Goal: Task Accomplishment & Management: Manage account settings

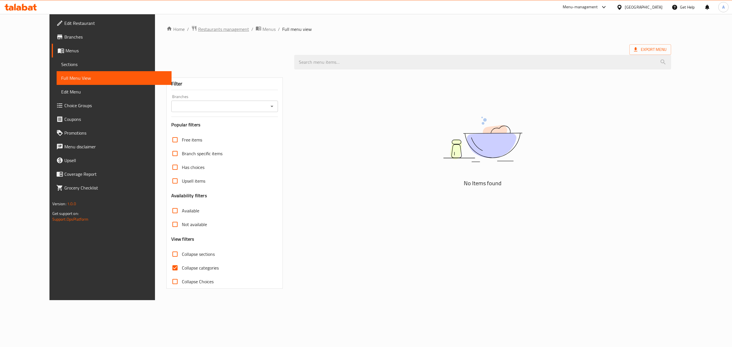
click at [207, 26] on span "Restaurants management" at bounding box center [223, 29] width 51 height 7
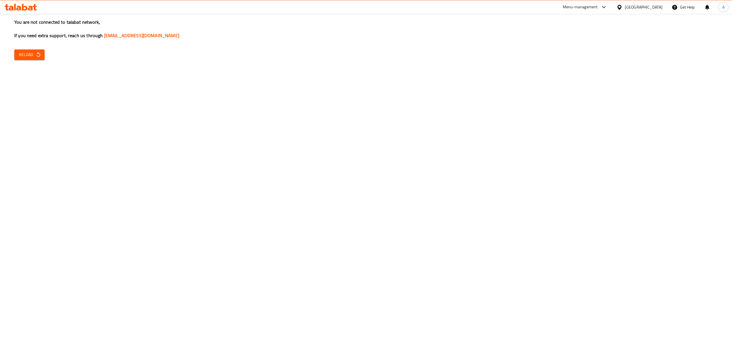
click at [280, 186] on div "You are not connected to talabat network, If you need extra support, reach us t…" at bounding box center [366, 173] width 732 height 347
click at [23, 56] on span "Reload" at bounding box center [29, 54] width 21 height 7
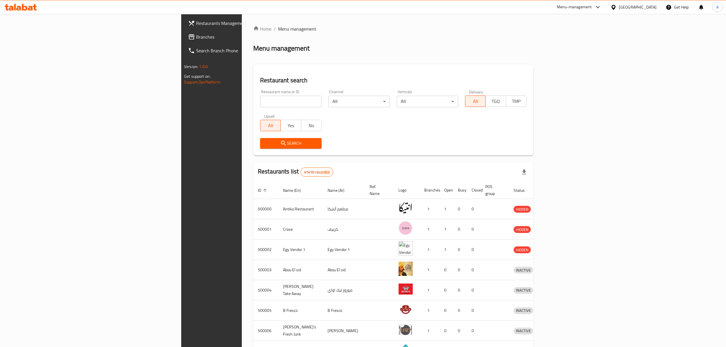
click at [196, 40] on span "Branches" at bounding box center [247, 36] width 102 height 7
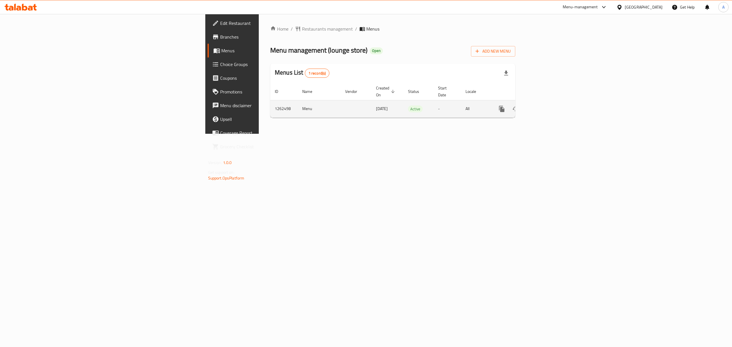
click at [546, 105] on icon "enhanced table" at bounding box center [542, 108] width 7 height 7
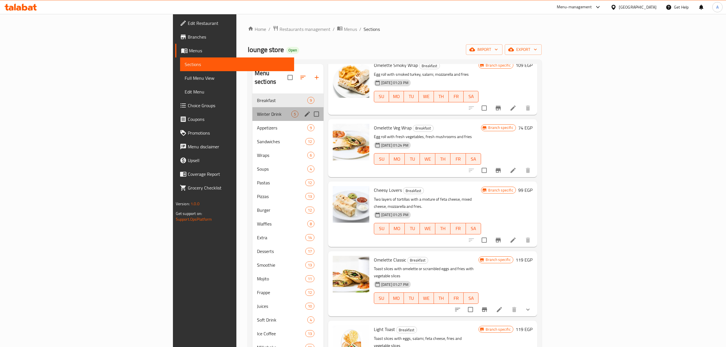
click at [252, 107] on div "Winter Drink 5" at bounding box center [287, 114] width 71 height 14
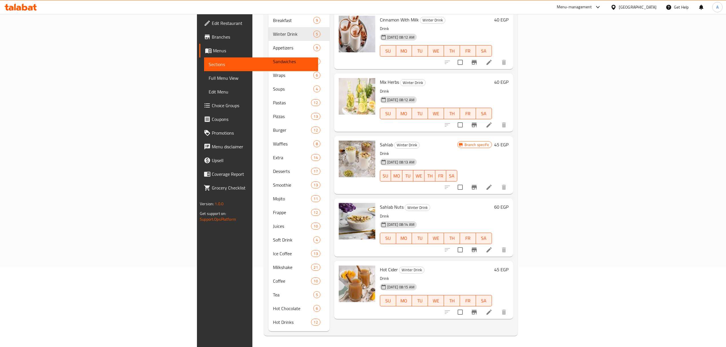
scroll to position [80, 0]
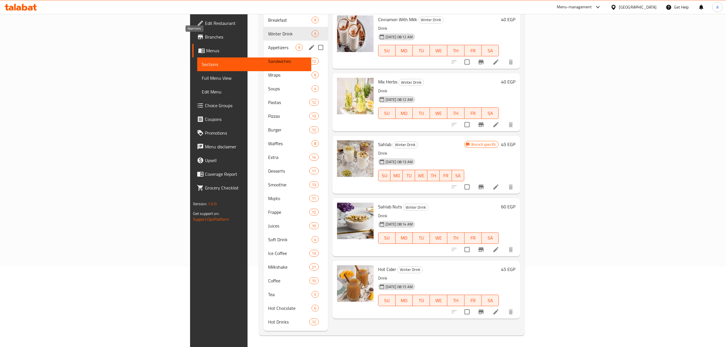
click at [268, 44] on span "Appetizers" at bounding box center [281, 47] width 27 height 7
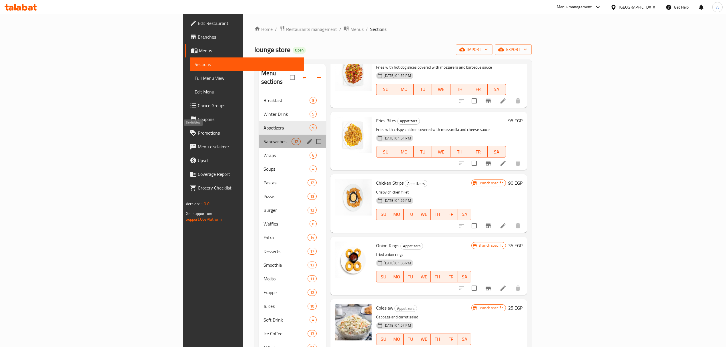
click at [263, 138] on span "Sandwiches" at bounding box center [277, 141] width 28 height 7
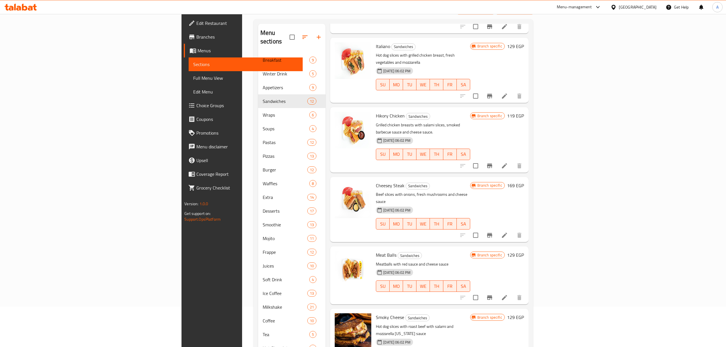
scroll to position [80, 0]
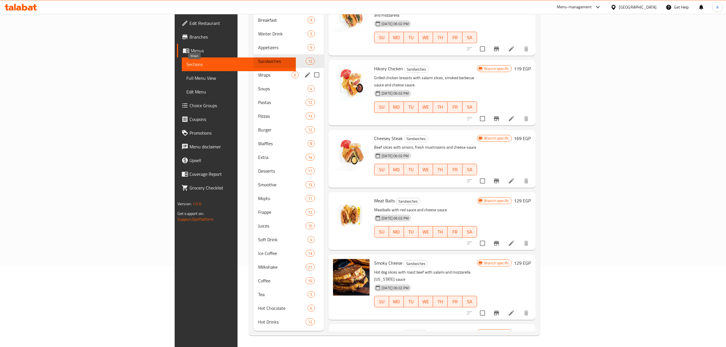
click at [258, 71] on span "Wraps" at bounding box center [275, 74] width 34 height 7
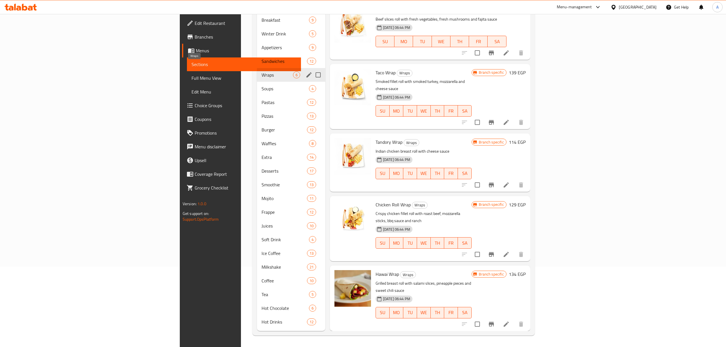
scroll to position [41, 0]
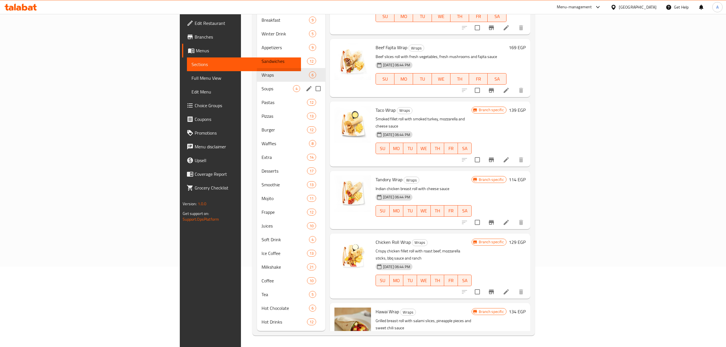
click at [257, 82] on div "Soups 4" at bounding box center [291, 89] width 68 height 14
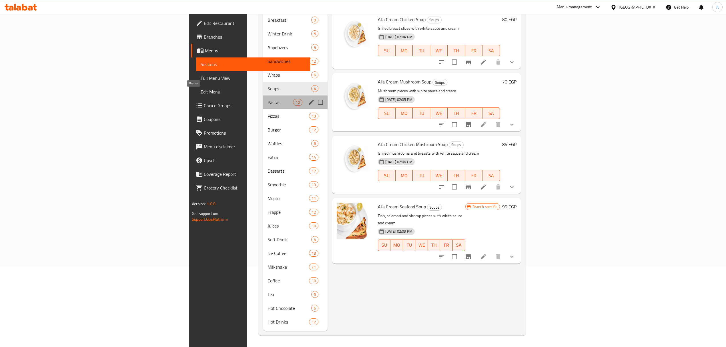
click at [267, 99] on span "Pastas" at bounding box center [279, 102] width 25 height 7
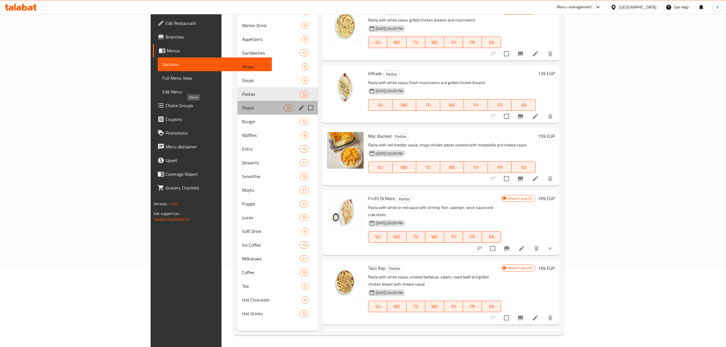
click at [242, 104] on span "Pizzas" at bounding box center [262, 107] width 41 height 7
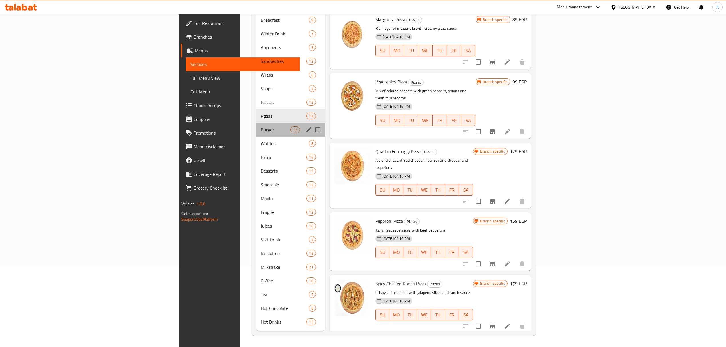
click at [256, 123] on div "Burger 12" at bounding box center [290, 130] width 69 height 14
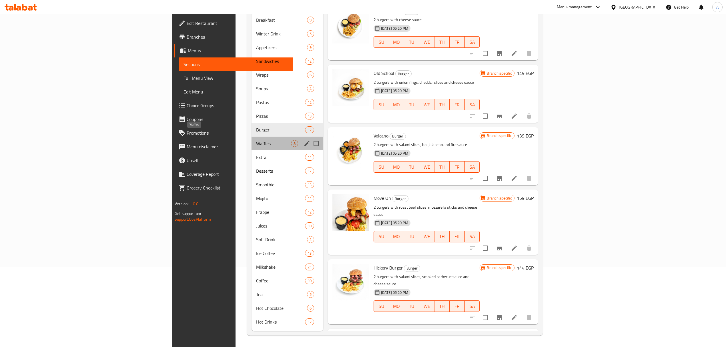
click at [256, 140] on span "Waffles" at bounding box center [273, 143] width 35 height 7
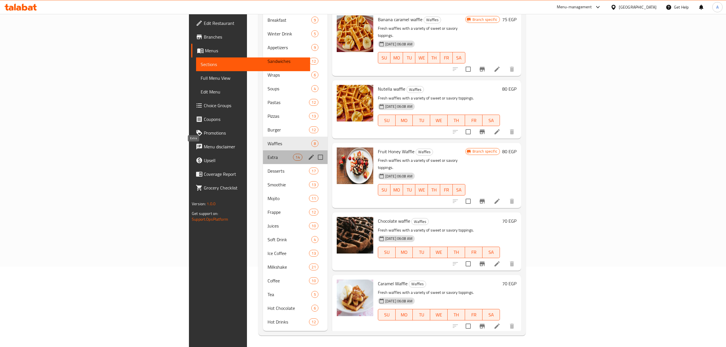
click at [267, 154] on span "Extra" at bounding box center [279, 157] width 25 height 7
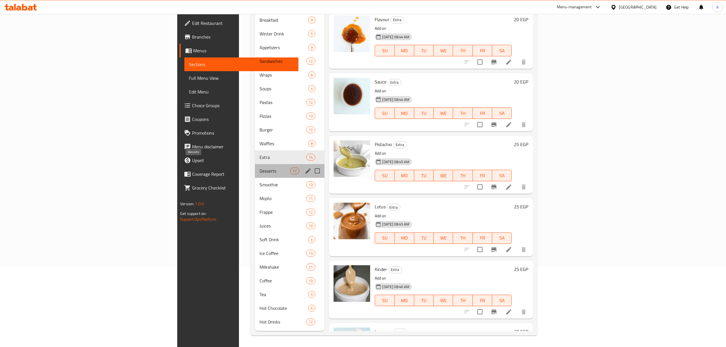
click at [259, 167] on span "Desserts" at bounding box center [274, 170] width 31 height 7
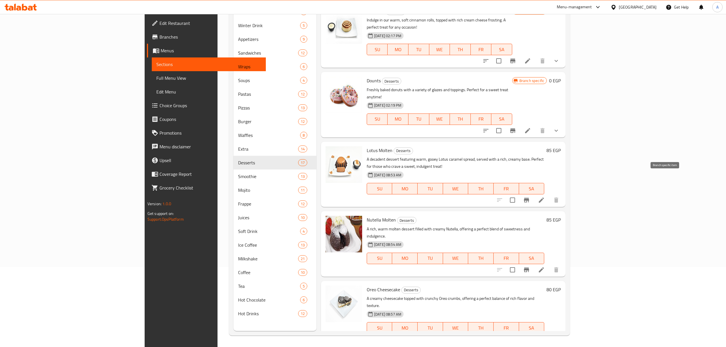
click at [529, 198] on icon "Branch-specific-item" at bounding box center [526, 200] width 5 height 5
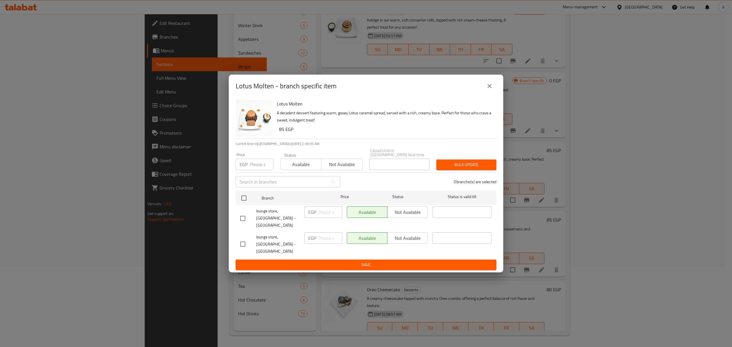
click at [486, 89] on icon "close" at bounding box center [489, 86] width 7 height 7
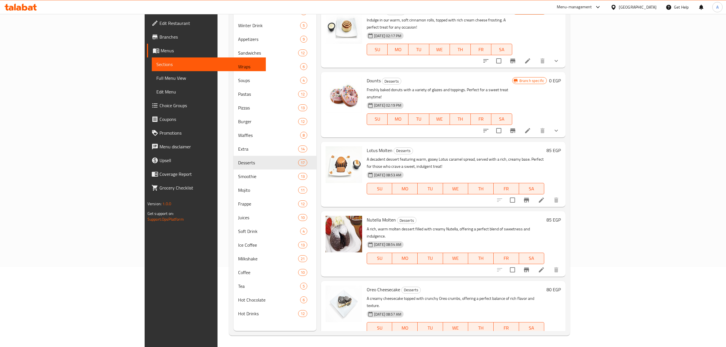
click at [156, 75] on span "Full Menu View" at bounding box center [208, 78] width 105 height 7
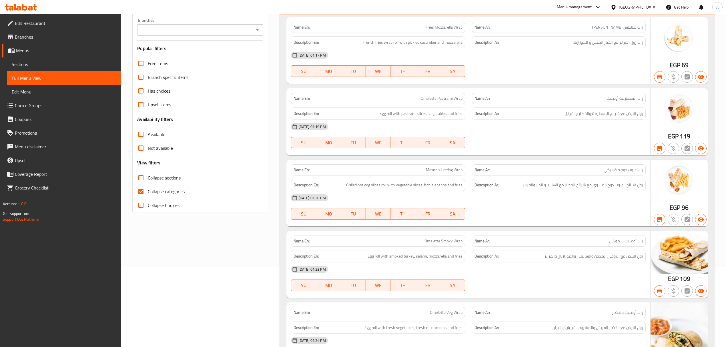
click at [189, 28] on input "Branches" at bounding box center [195, 30] width 113 height 8
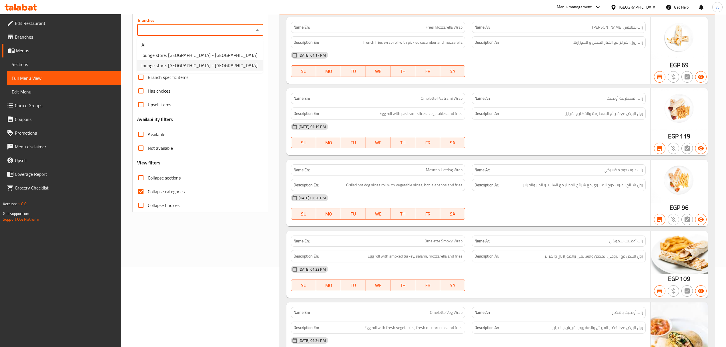
click at [187, 67] on span "lounge store, El Sheikh Zayed - El Nahda" at bounding box center [199, 65] width 116 height 7
type input "lounge store, El Sheikh Zayed - El Nahda"
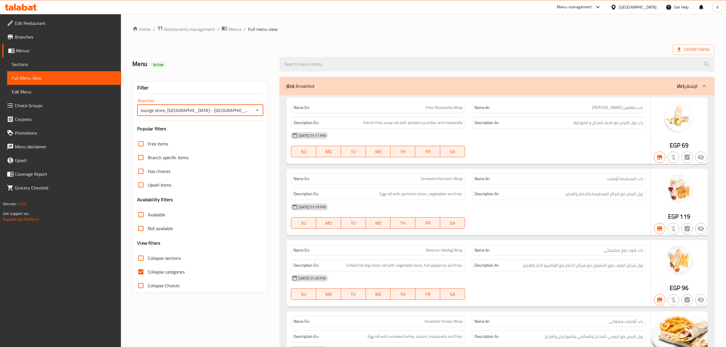
click at [139, 270] on input "Collapse categories" at bounding box center [141, 272] width 14 height 14
checkbox input "false"
click at [684, 49] on span "Export Menu" at bounding box center [693, 49] width 33 height 7
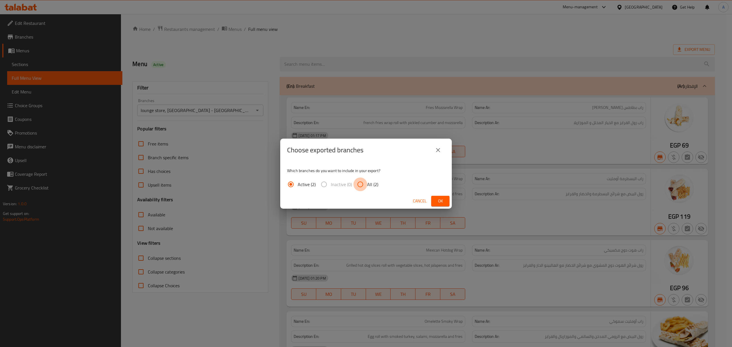
click at [357, 187] on input "All (2)" at bounding box center [360, 184] width 14 height 14
radio input "true"
click at [444, 197] on button "Ok" at bounding box center [440, 201] width 18 height 11
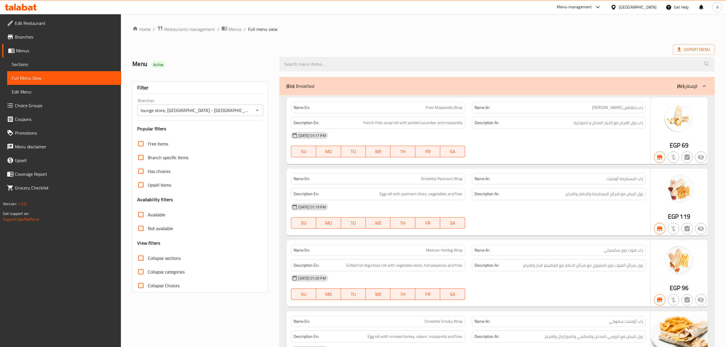
click at [440, 45] on div "Export Menu" at bounding box center [423, 49] width 582 height 11
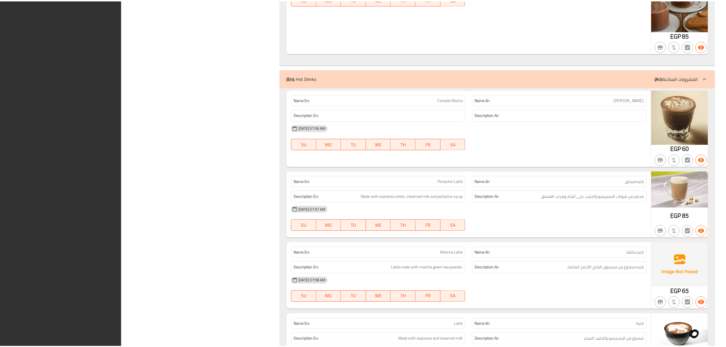
scroll to position [20534, 0]
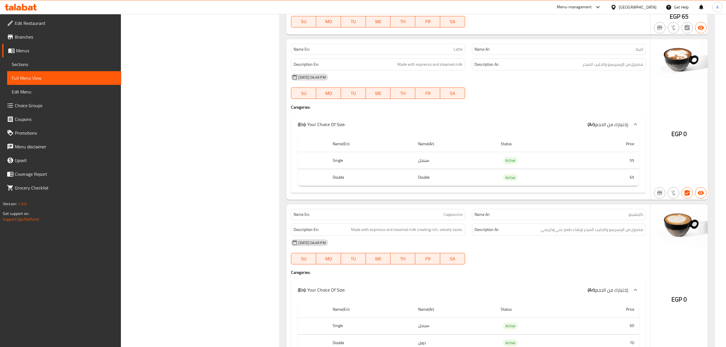
click at [54, 62] on span "Sections" at bounding box center [64, 64] width 105 height 7
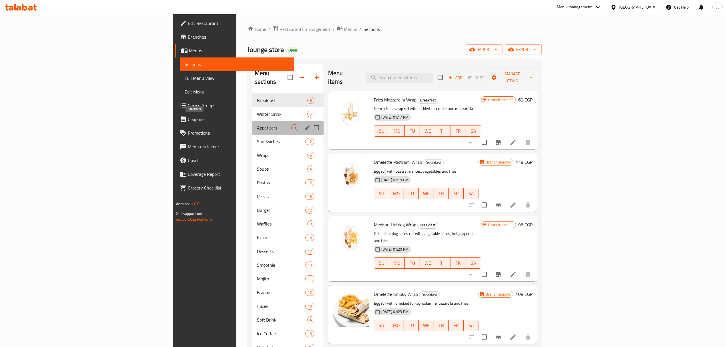
click at [257, 124] on span "Appetizers" at bounding box center [274, 127] width 34 height 7
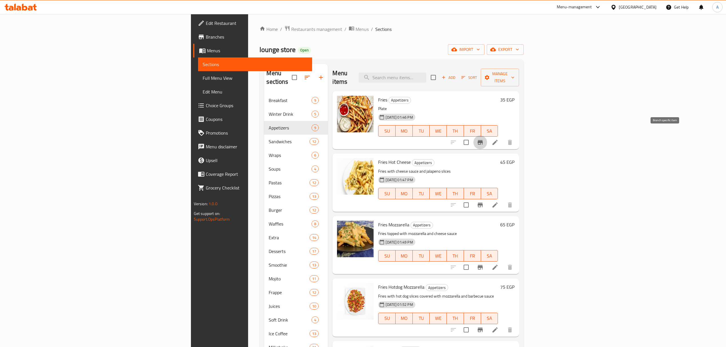
click at [487, 135] on button "Branch-specific-item" at bounding box center [480, 142] width 14 height 14
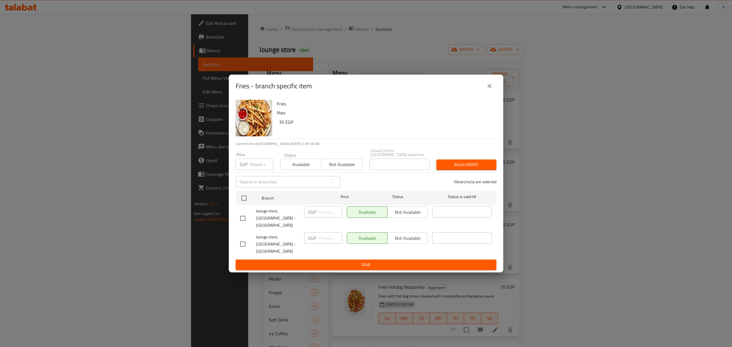
click at [242, 239] on input "checkbox" at bounding box center [243, 244] width 12 height 12
checkbox input "true"
click at [320, 239] on input "number" at bounding box center [330, 237] width 24 height 11
paste input "70"
type input "70"
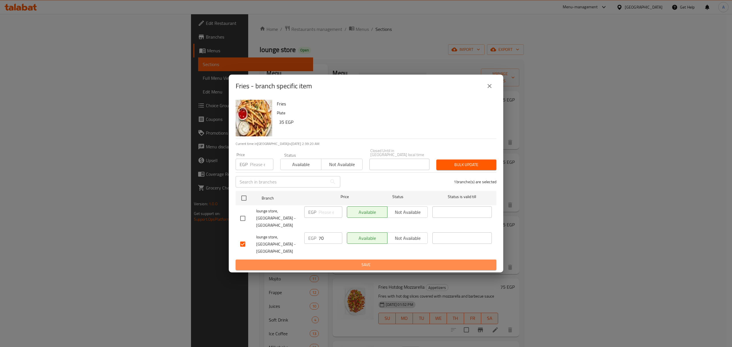
click at [332, 259] on button "Save" at bounding box center [365, 264] width 261 height 11
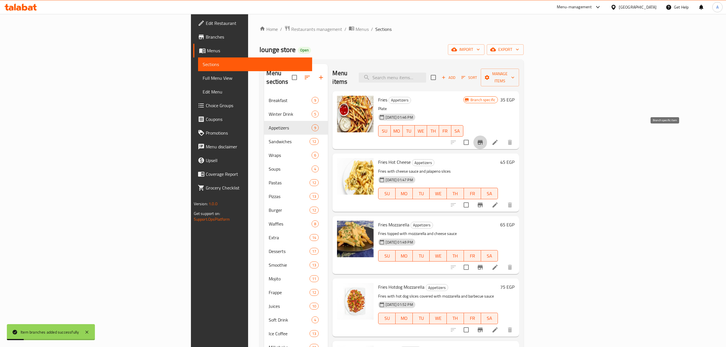
click at [483, 140] on icon "Branch-specific-item" at bounding box center [480, 142] width 5 height 5
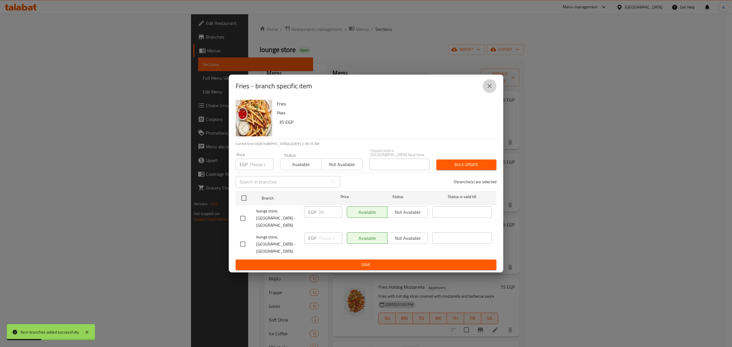
click at [490, 88] on icon "close" at bounding box center [489, 86] width 4 height 4
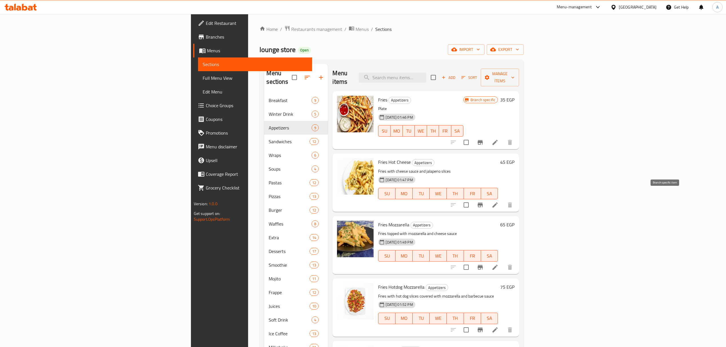
click at [487, 198] on button "Branch-specific-item" at bounding box center [480, 205] width 14 height 14
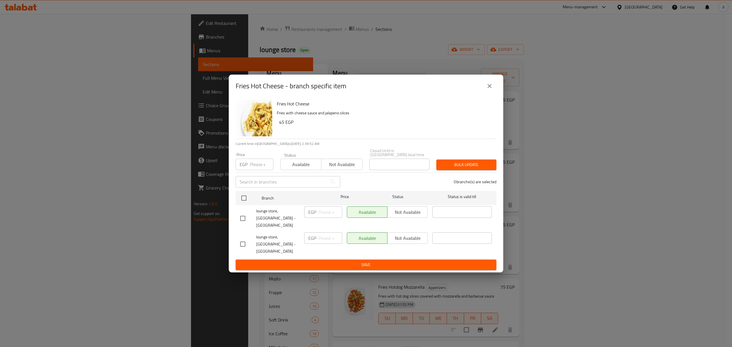
click at [245, 238] on input "checkbox" at bounding box center [243, 244] width 12 height 12
checkbox input "true"
click at [321, 237] on input "number" at bounding box center [330, 237] width 24 height 11
paste input "99"
type input "99"
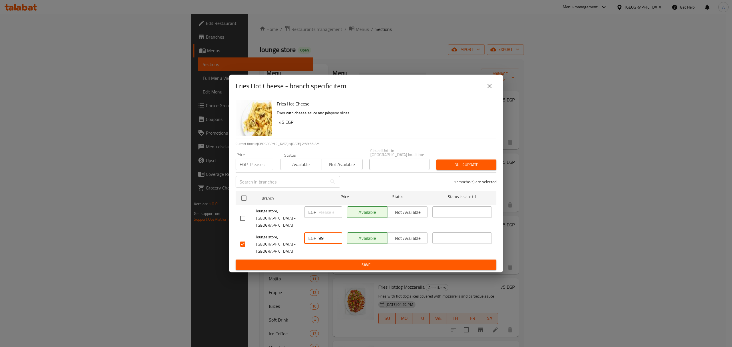
click at [324, 261] on span "Save" at bounding box center [365, 264] width 251 height 7
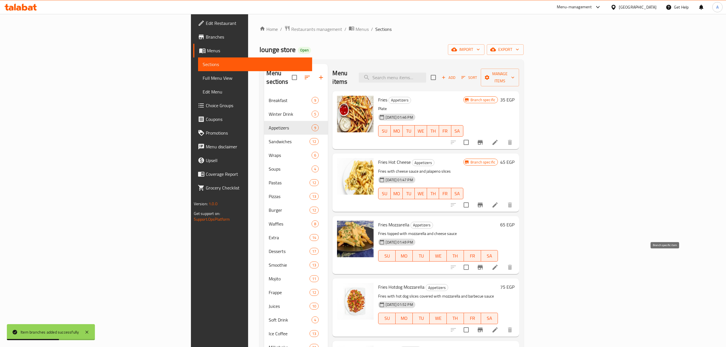
click at [484, 264] on icon "Branch-specific-item" at bounding box center [480, 267] width 7 height 7
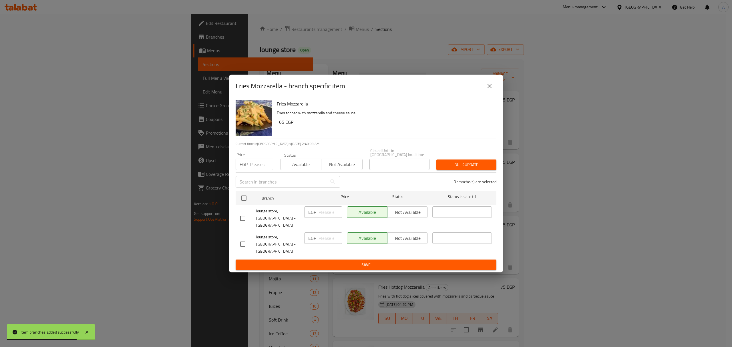
click at [246, 238] on input "checkbox" at bounding box center [243, 244] width 12 height 12
checkbox input "true"
click at [318, 235] on input "number" at bounding box center [330, 237] width 24 height 11
paste input "96"
type input "96"
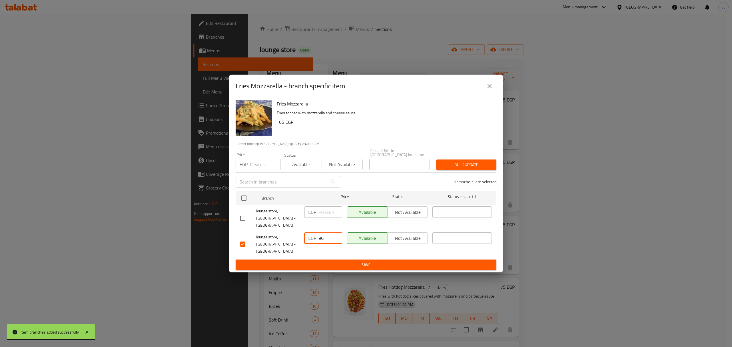
click at [328, 261] on span "Save" at bounding box center [365, 264] width 251 height 7
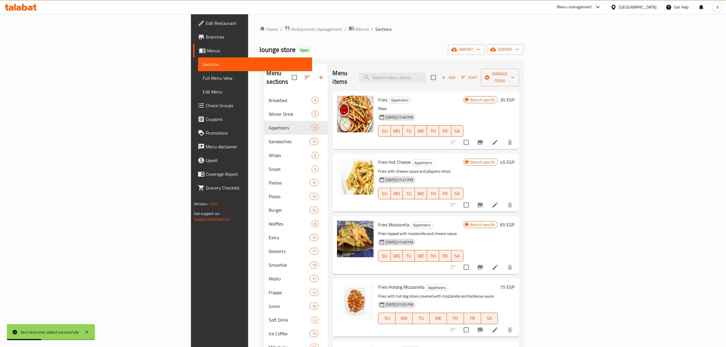
scroll to position [76, 0]
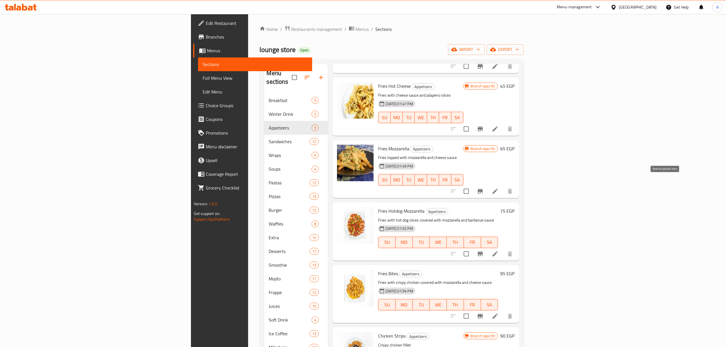
click at [484, 188] on icon "Branch-specific-item" at bounding box center [480, 191] width 7 height 7
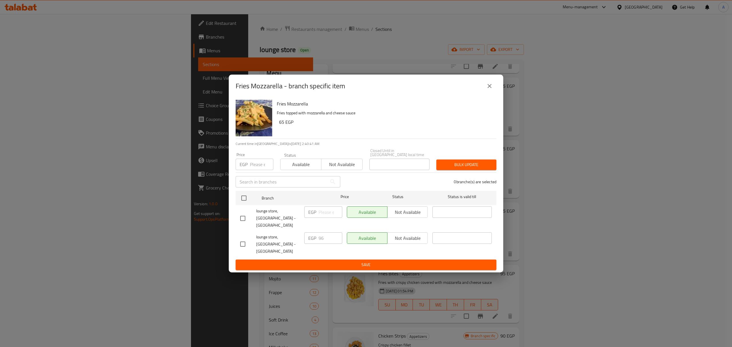
click at [488, 88] on icon "close" at bounding box center [489, 86] width 4 height 4
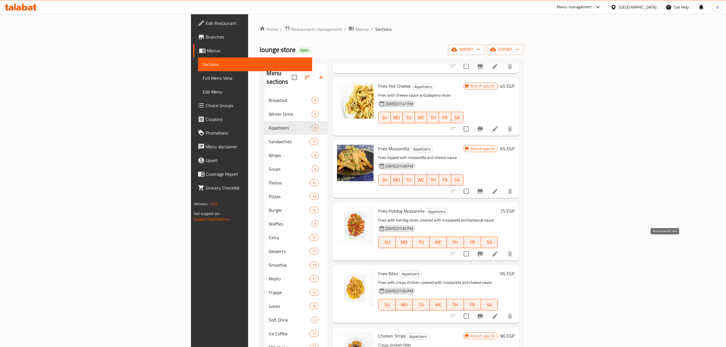
click at [484, 250] on icon "Branch-specific-item" at bounding box center [480, 253] width 7 height 7
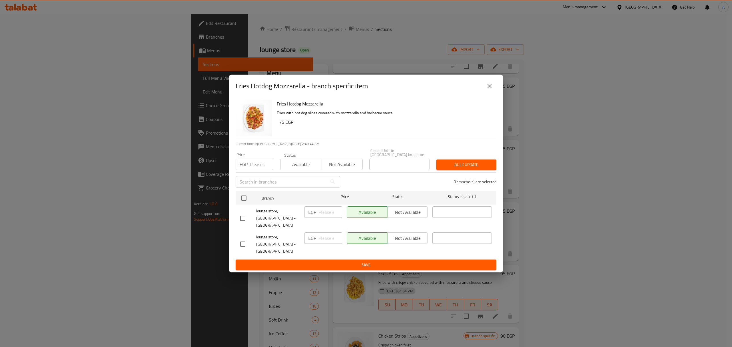
click at [239, 242] on input "checkbox" at bounding box center [243, 244] width 12 height 12
checkbox input "true"
click at [330, 233] on input "number" at bounding box center [330, 237] width 24 height 11
paste input "119"
type input "119"
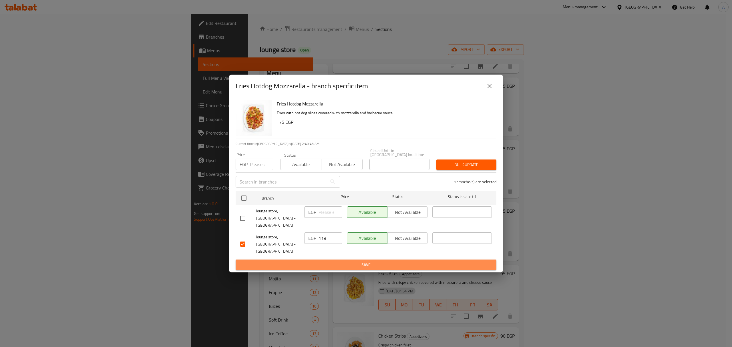
click at [333, 261] on span "Save" at bounding box center [365, 264] width 251 height 7
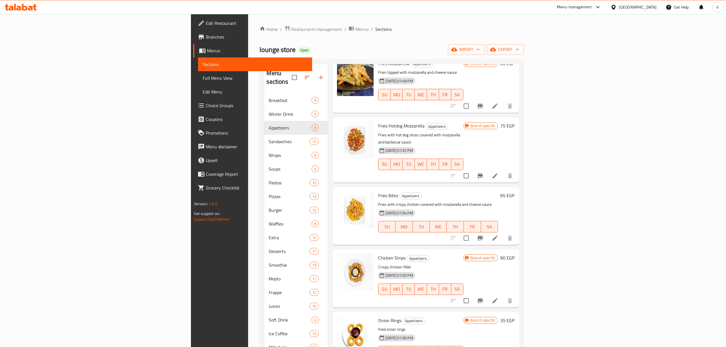
scroll to position [190, 0]
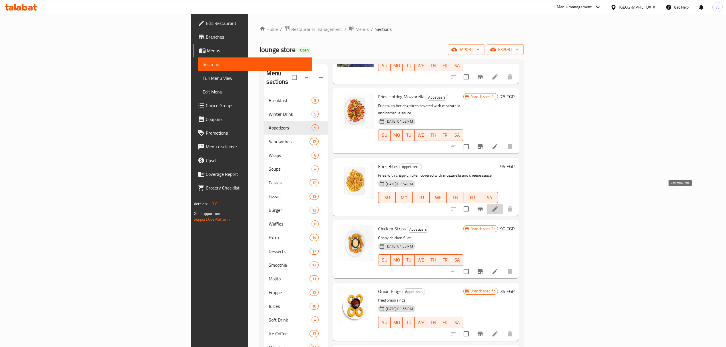
click at [498, 205] on icon at bounding box center [495, 208] width 7 height 7
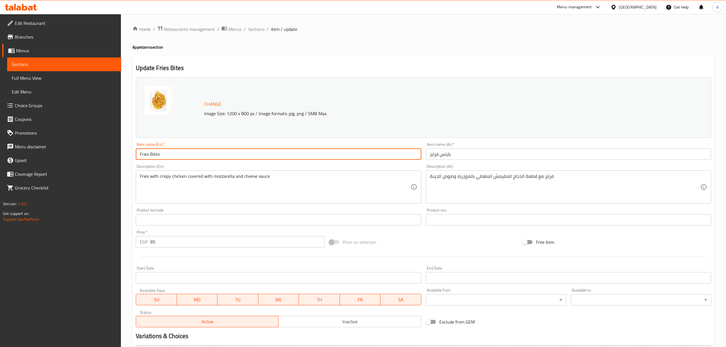
click at [271, 149] on input "Fries Bites" at bounding box center [278, 153] width 285 height 11
paste input "Strips"
type input "Fries Bites"
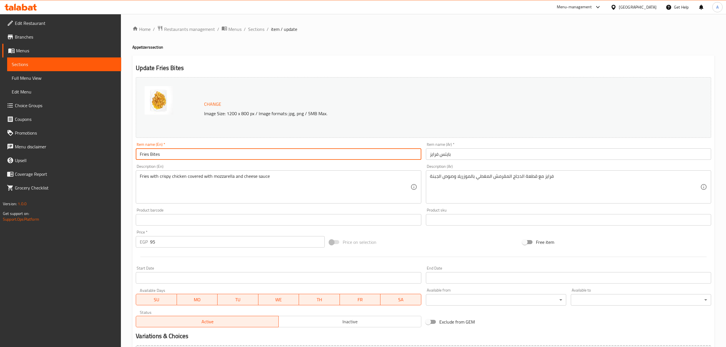
click at [258, 24] on div "Home / Restaurants management / Menus / Sections / item / update Appetizers sec…" at bounding box center [423, 213] width 605 height 398
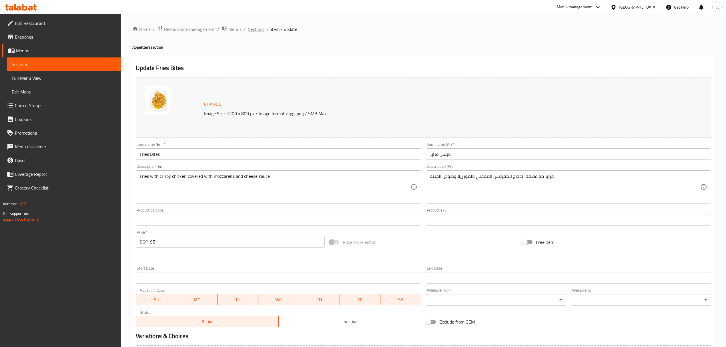
click at [257, 29] on span "Sections" at bounding box center [256, 29] width 16 height 7
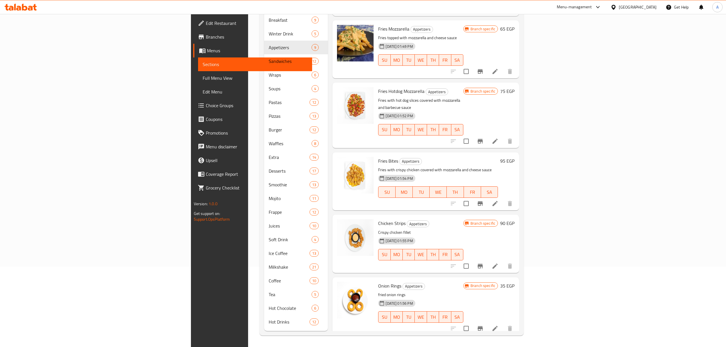
scroll to position [115, 0]
click at [498, 201] on icon at bounding box center [495, 204] width 7 height 7
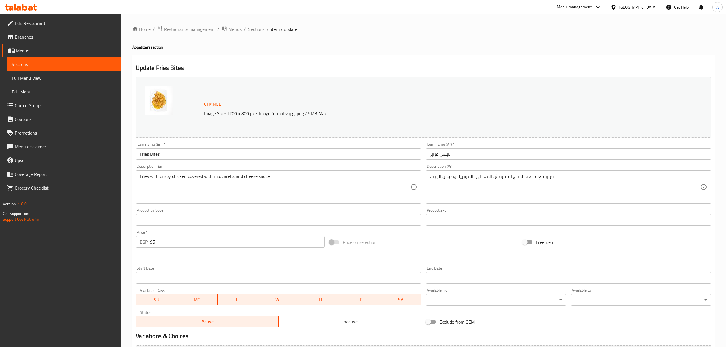
click at [262, 165] on div "Description (En) Fries with crispy chicken covered with mozzarella and cheese s…" at bounding box center [278, 183] width 285 height 39
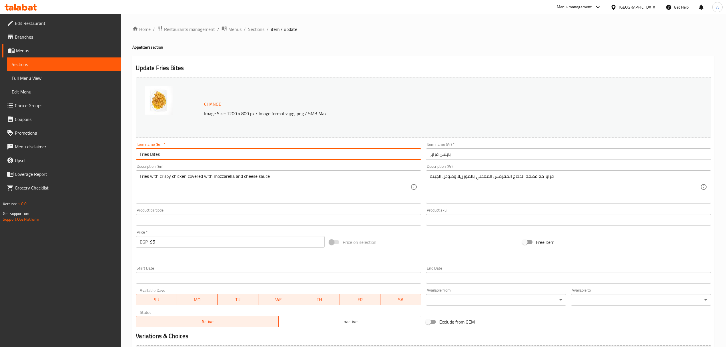
click at [254, 153] on input "Fries Bites" at bounding box center [278, 153] width 285 height 11
paste input "Strips"
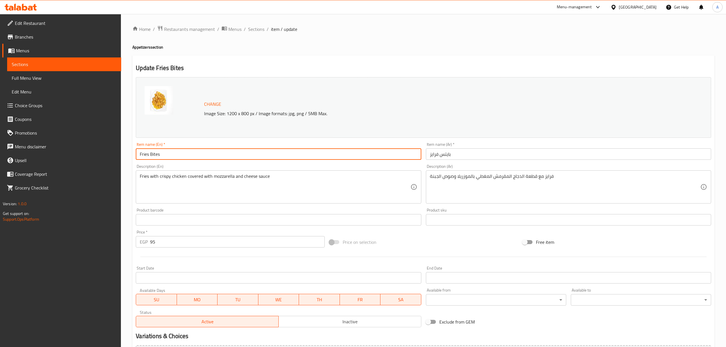
paste input "Strips"
type input "Fries Strips"
click at [153, 153] on input "Fries Strips" at bounding box center [278, 153] width 285 height 11
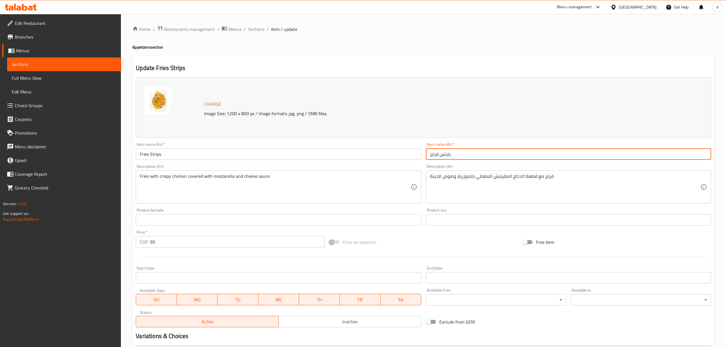
click at [447, 154] on input "بايتس فرايز" at bounding box center [568, 153] width 285 height 11
paste input "ستربس"
type input "إستربس فرايز"
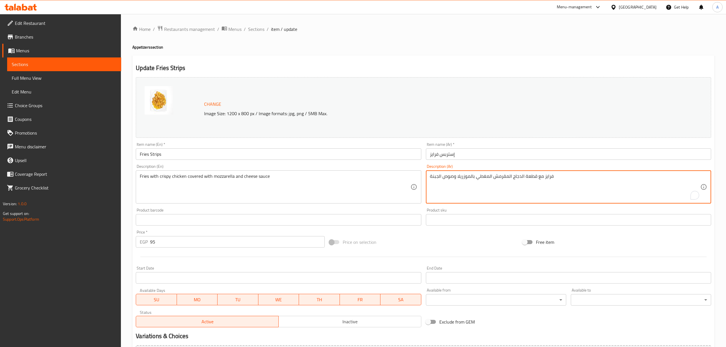
click at [506, 175] on textarea "فرايز مع قطعة الدجاج المقرمش المغطي بالموزريلا وصوص الجبنة" at bounding box center [565, 186] width 270 height 27
paste textarea "صوص الجبنة"
type textarea "فرايز مع قطعة الدجاج المقرمش المغطي بالموزريلا و صوص الجبنة"
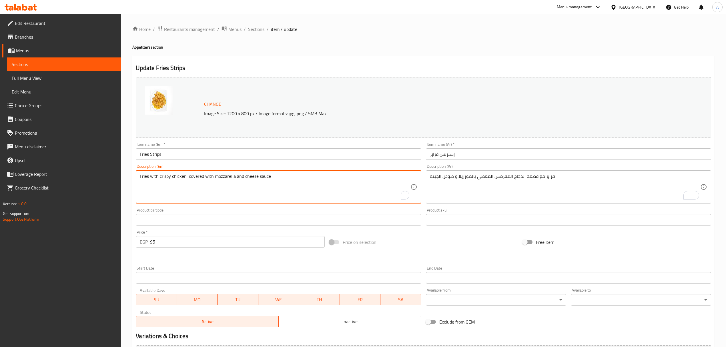
paste textarea "piece"
click at [215, 159] on input "Fries Strips" at bounding box center [278, 153] width 285 height 11
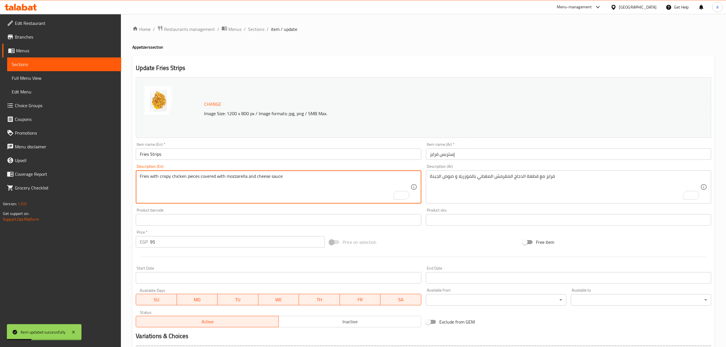
type textarea "Fries with crispy chicken pieces covered with mozzarella and cheese sauce"
click at [197, 163] on div "Description (En) Fries with crispy chicken pieces covered with mozzarella and c…" at bounding box center [278, 184] width 290 height 44
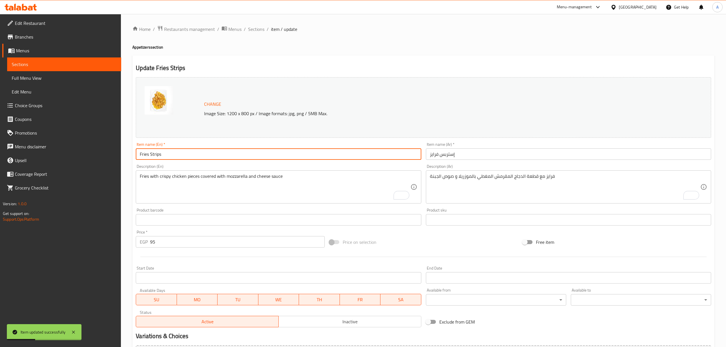
click at [196, 155] on input "Fries Strips" at bounding box center [278, 153] width 285 height 11
click at [252, 32] on span "Sections" at bounding box center [256, 29] width 16 height 7
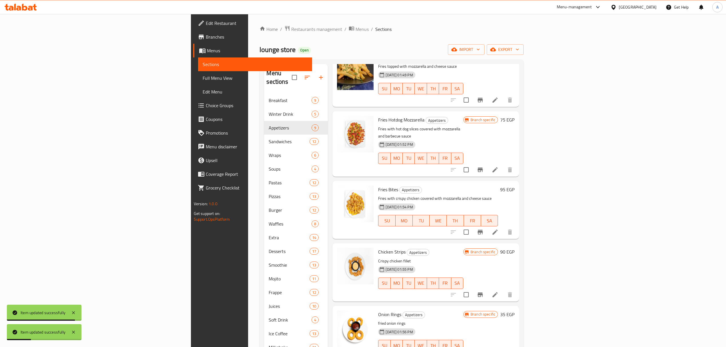
scroll to position [229, 0]
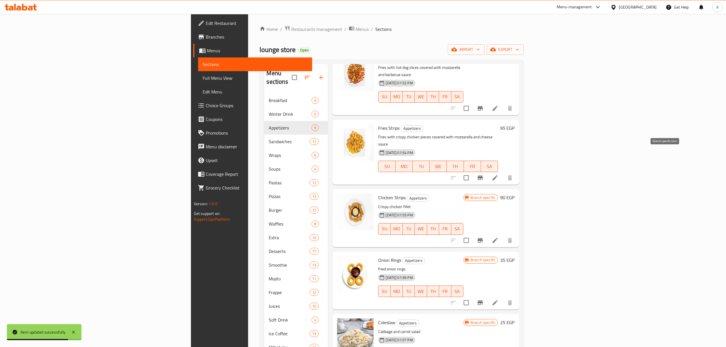
click at [484, 174] on icon "Branch-specific-item" at bounding box center [480, 177] width 7 height 7
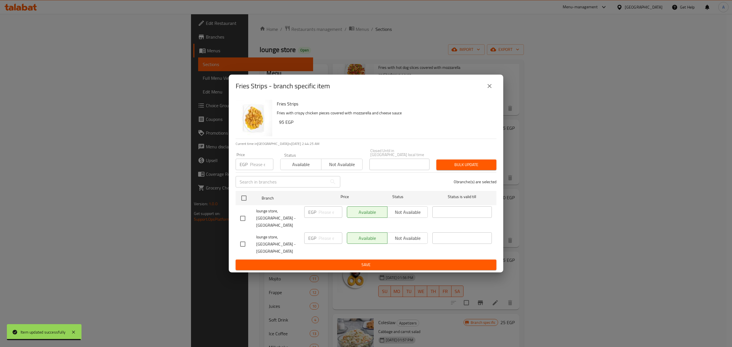
click at [248, 238] on input "checkbox" at bounding box center [243, 244] width 12 height 12
checkbox input "true"
click at [324, 239] on input "number" at bounding box center [330, 237] width 24 height 11
paste input "159"
type input "159"
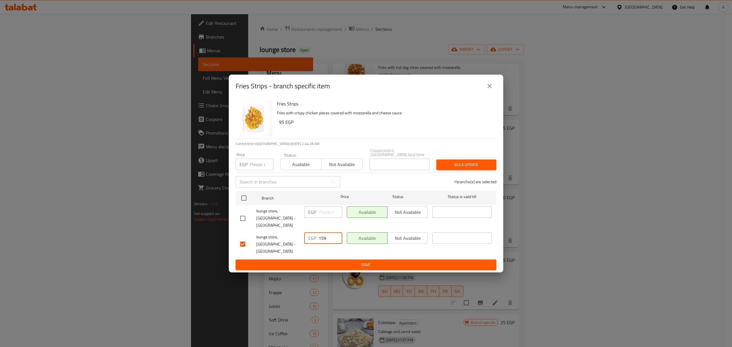
click at [386, 261] on span "Save" at bounding box center [365, 264] width 251 height 7
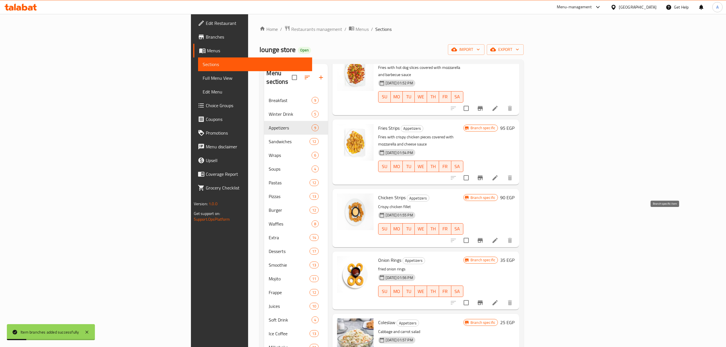
click at [483, 238] on icon "Branch-specific-item" at bounding box center [480, 240] width 5 height 5
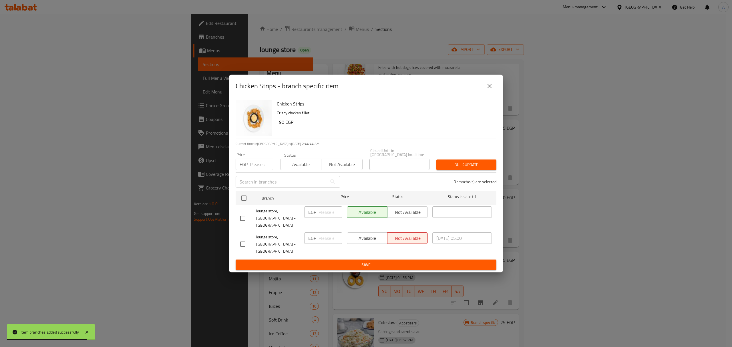
click at [245, 239] on input "checkbox" at bounding box center [243, 244] width 12 height 12
checkbox input "true"
click at [322, 237] on input "number" at bounding box center [330, 237] width 24 height 11
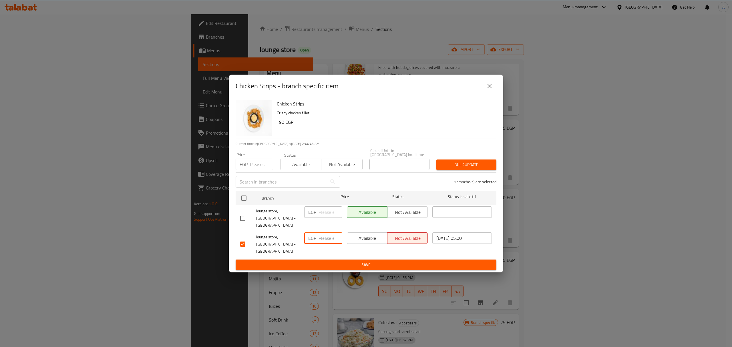
paste input "179"
type input "179"
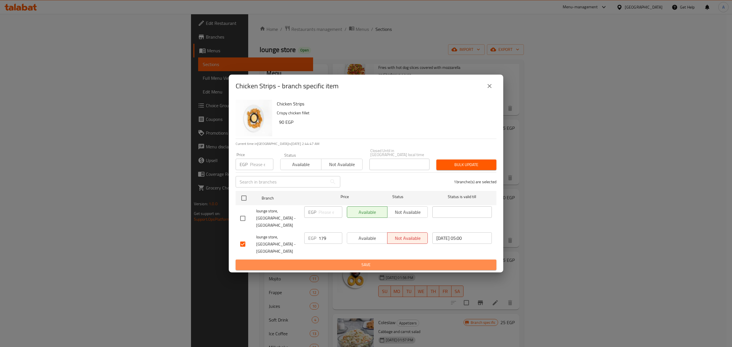
click at [324, 261] on span "Save" at bounding box center [365, 264] width 251 height 7
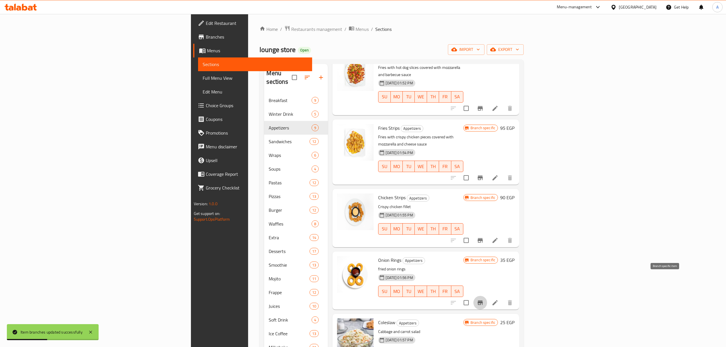
click at [484, 299] on icon "Branch-specific-item" at bounding box center [480, 302] width 7 height 7
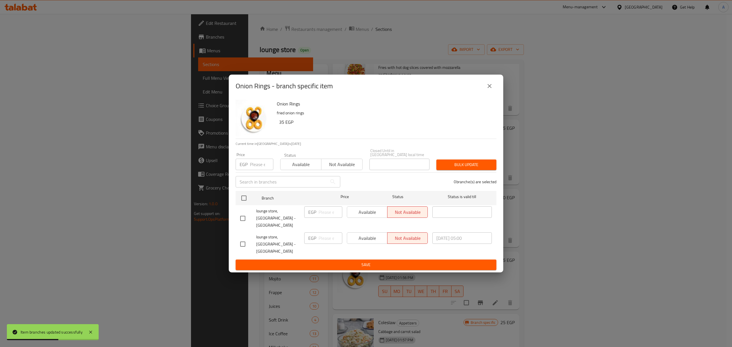
click at [250, 242] on div at bounding box center [248, 244] width 16 height 12
click at [249, 238] on div at bounding box center [248, 244] width 16 height 12
click at [241, 241] on input "checkbox" at bounding box center [243, 244] width 12 height 12
checkbox input "true"
click at [326, 235] on input "number" at bounding box center [330, 237] width 24 height 11
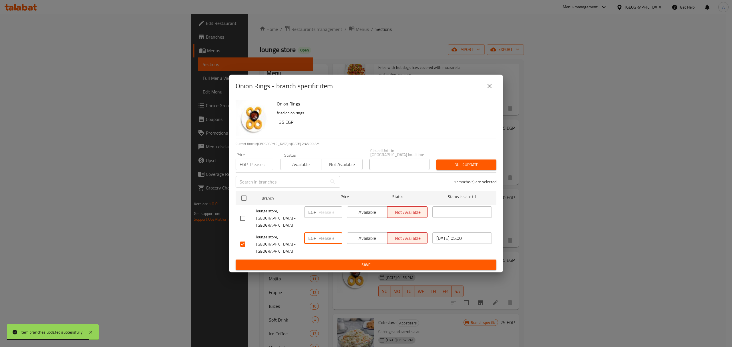
paste input "89"
type input "89"
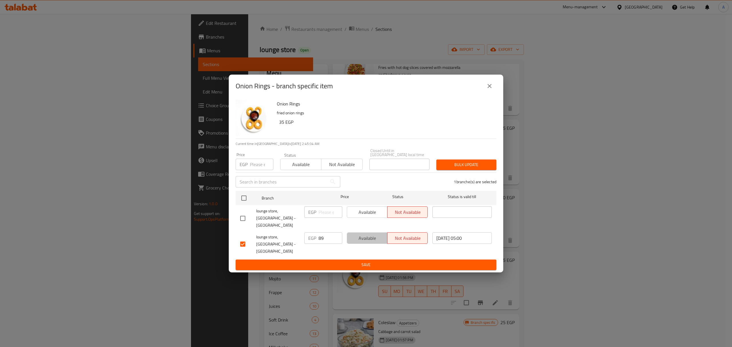
click at [356, 237] on span "Available" at bounding box center [367, 238] width 36 height 8
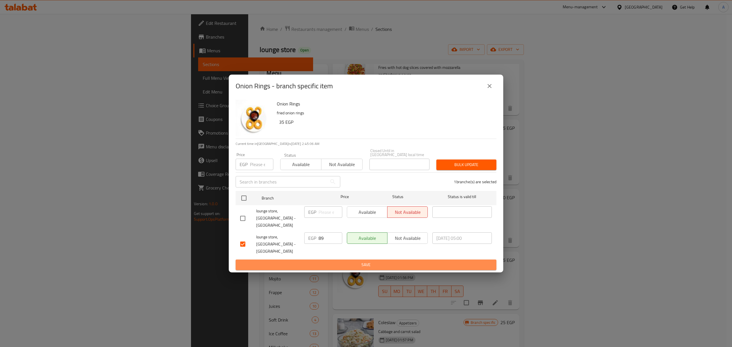
click at [348, 261] on span "Save" at bounding box center [365, 264] width 251 height 7
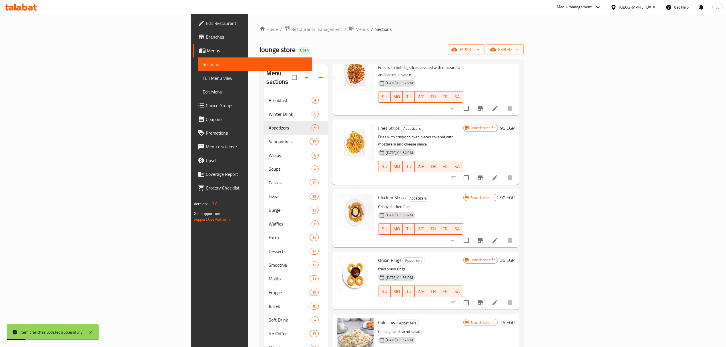
click at [487, 233] on button "Branch-specific-item" at bounding box center [480, 240] width 14 height 14
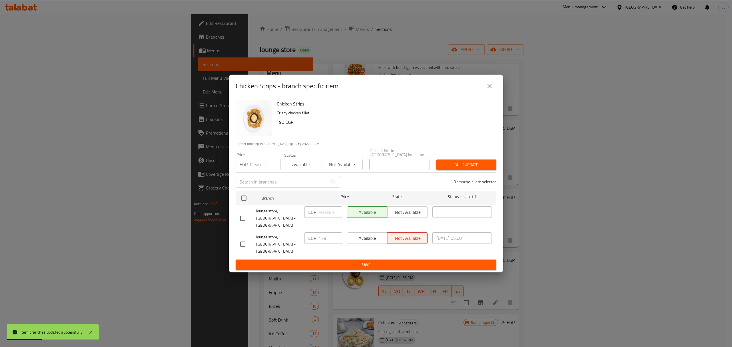
click at [244, 241] on input "checkbox" at bounding box center [243, 244] width 12 height 12
checkbox input "true"
click at [352, 237] on span "Available" at bounding box center [367, 238] width 36 height 8
click at [352, 261] on span "Save" at bounding box center [365, 264] width 251 height 7
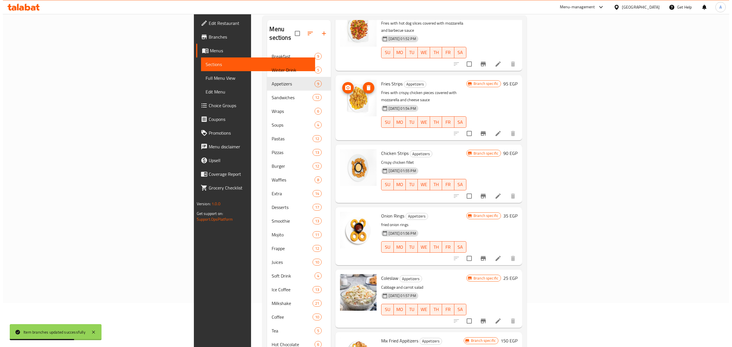
scroll to position [80, 0]
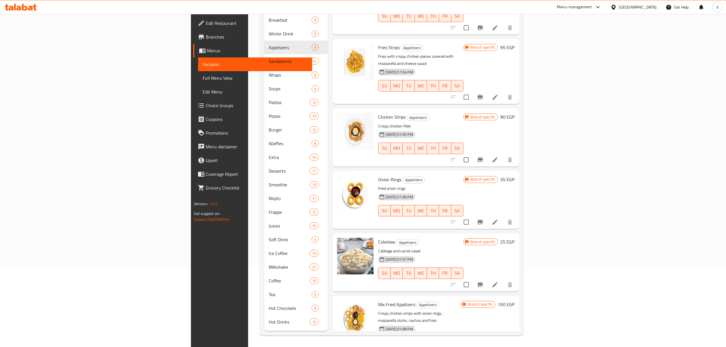
click at [487, 278] on button "Branch-specific-item" at bounding box center [480, 285] width 14 height 14
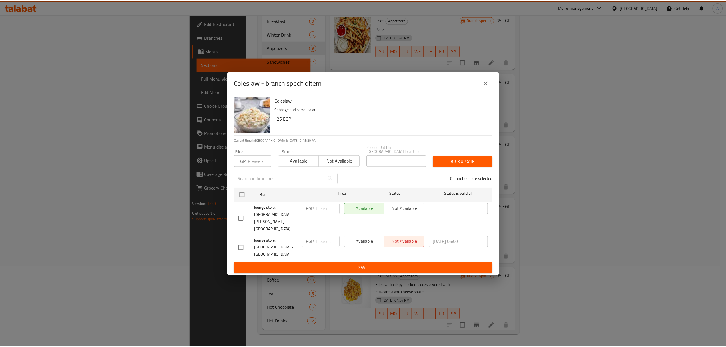
scroll to position [229, 0]
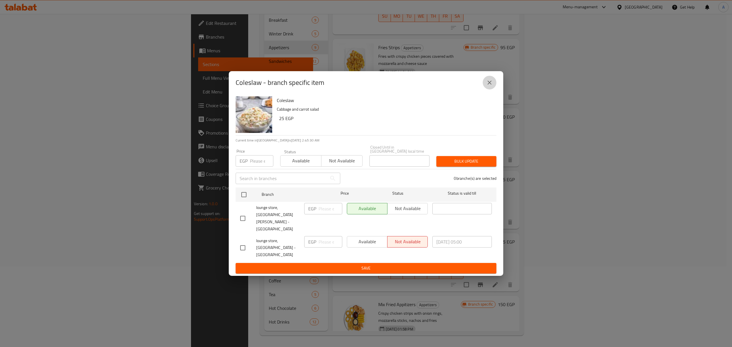
click at [490, 86] on icon "close" at bounding box center [489, 82] width 7 height 7
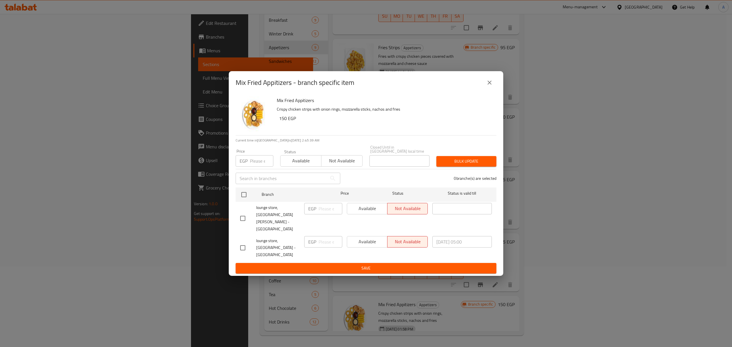
click at [243, 242] on input "checkbox" at bounding box center [243, 248] width 12 height 12
checkbox input "true"
click at [325, 239] on input "number" at bounding box center [330, 241] width 24 height 11
paste input "289"
type input "289"
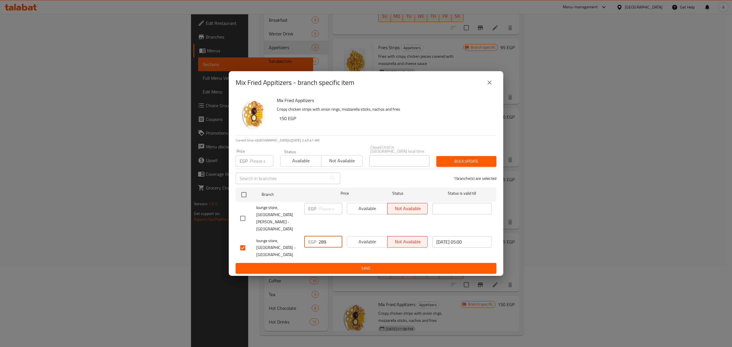
click at [330, 265] on span "Save" at bounding box center [365, 268] width 251 height 7
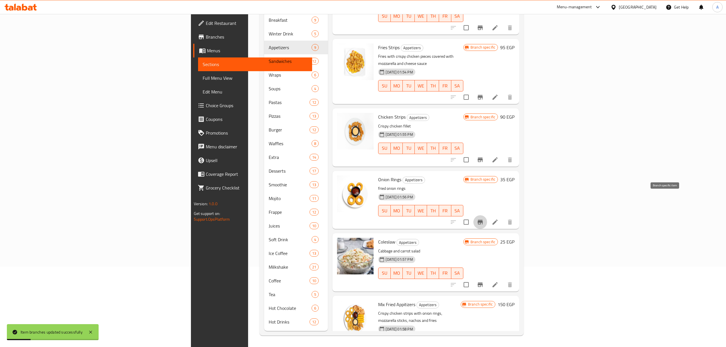
click at [483, 220] on icon "Branch-specific-item" at bounding box center [480, 222] width 5 height 5
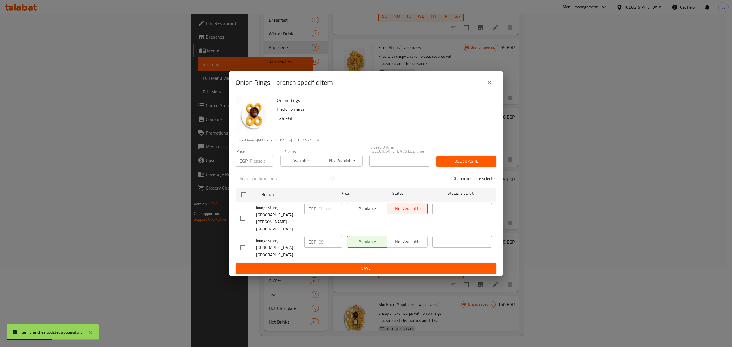
click at [490, 86] on icon "close" at bounding box center [489, 82] width 7 height 7
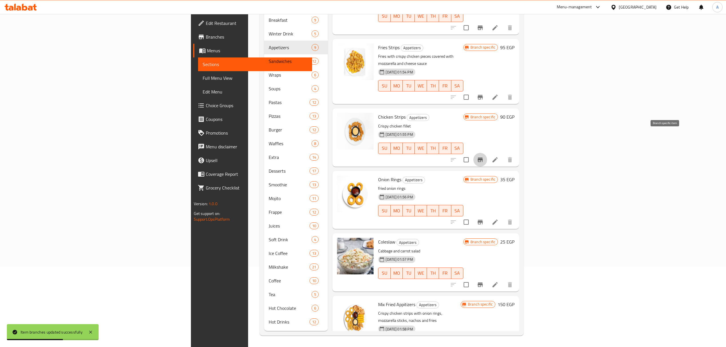
click at [484, 156] on icon "Branch-specific-item" at bounding box center [480, 159] width 7 height 7
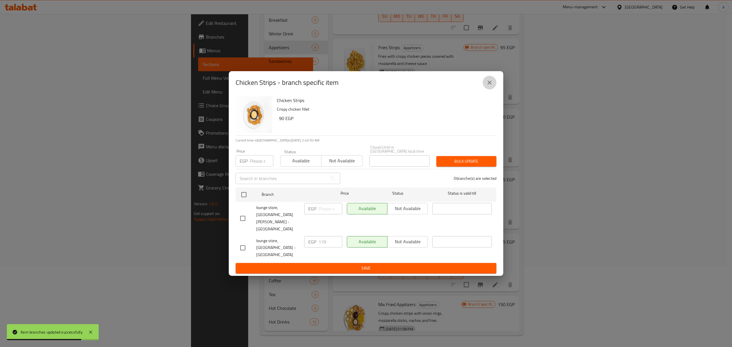
click at [492, 86] on icon "close" at bounding box center [489, 82] width 7 height 7
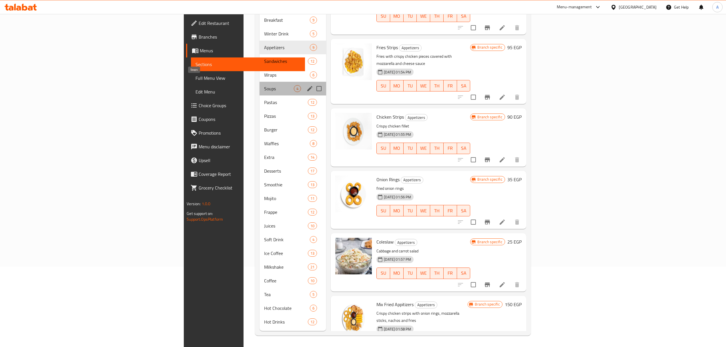
click at [264, 85] on span "Soups" at bounding box center [279, 88] width 30 height 7
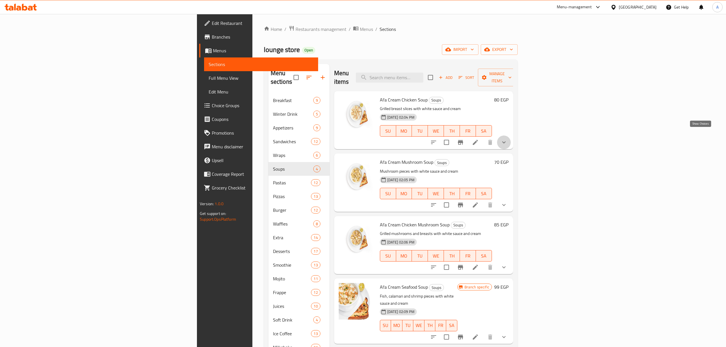
click at [507, 139] on icon "show more" at bounding box center [503, 142] width 7 height 7
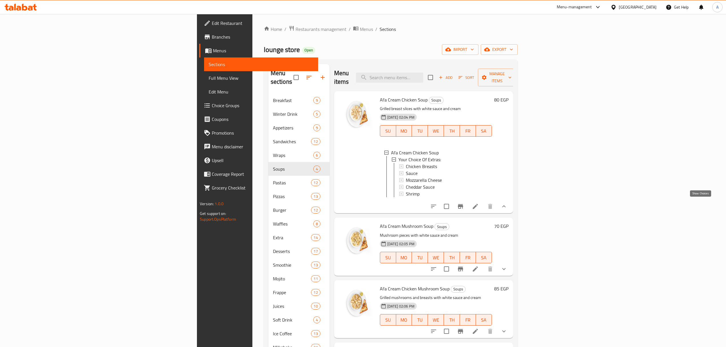
click at [507, 203] on icon "show more" at bounding box center [503, 206] width 7 height 7
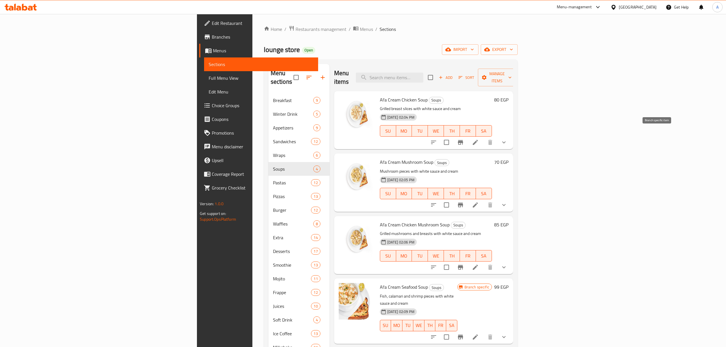
click at [463, 140] on icon "Branch-specific-item" at bounding box center [460, 142] width 5 height 5
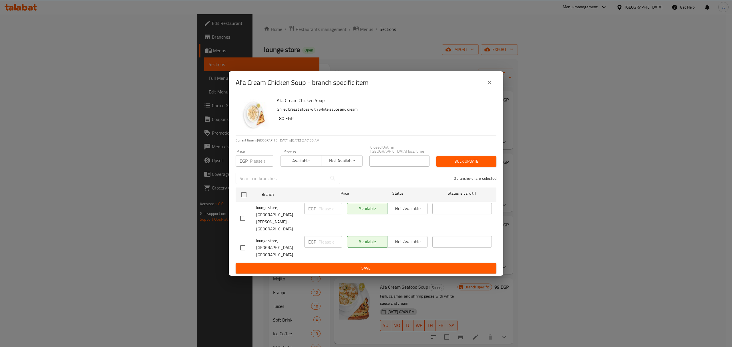
click at [243, 242] on input "checkbox" at bounding box center [243, 248] width 12 height 12
checkbox input "true"
click at [324, 236] on input "number" at bounding box center [330, 241] width 24 height 11
paste input "144"
type input "144"
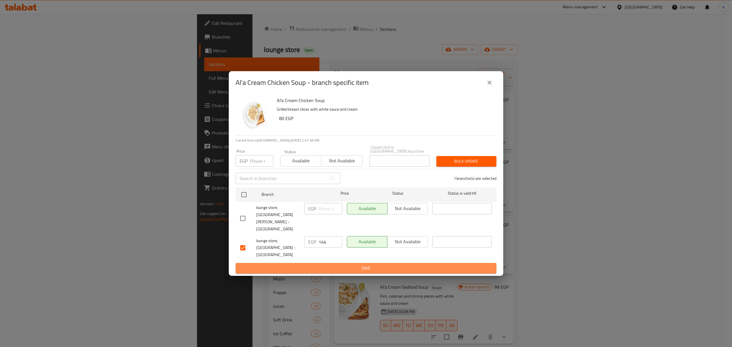
click at [334, 265] on span "Save" at bounding box center [365, 268] width 251 height 7
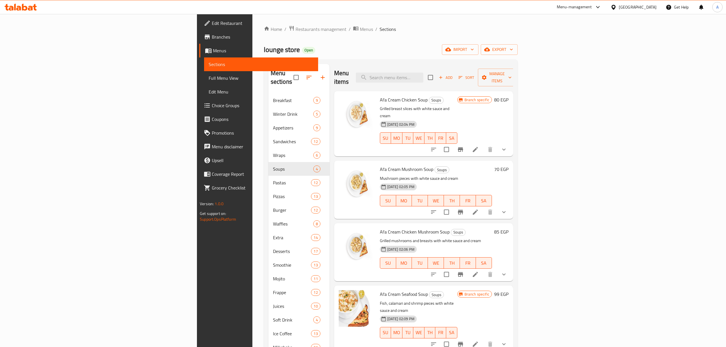
click at [463, 147] on icon "Branch-specific-item" at bounding box center [460, 149] width 5 height 5
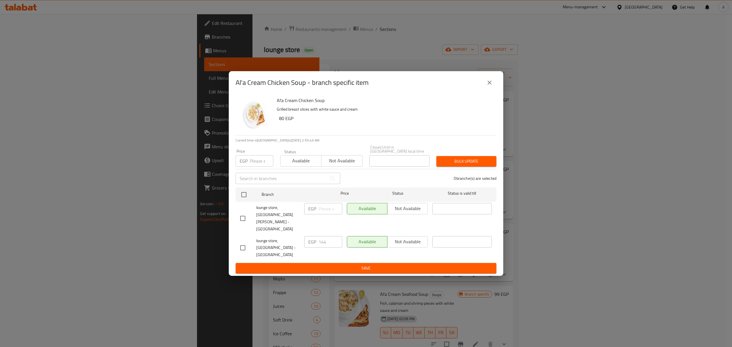
click at [490, 89] on button "close" at bounding box center [489, 83] width 14 height 14
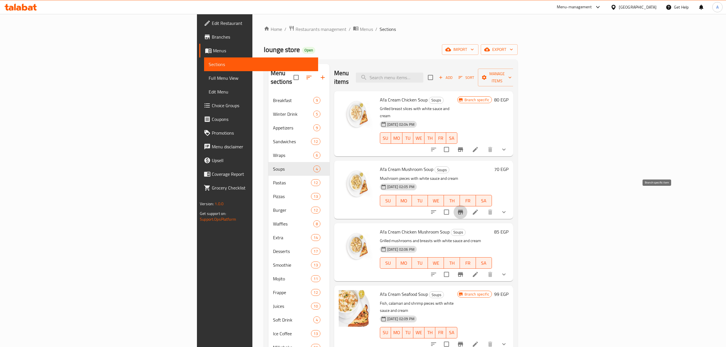
click at [464, 209] on icon "Branch-specific-item" at bounding box center [460, 212] width 7 height 7
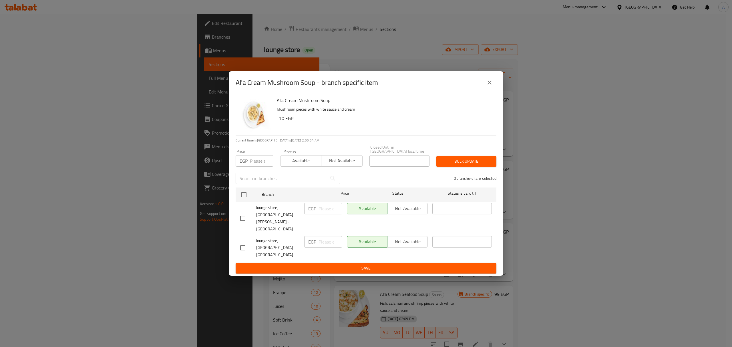
click at [245, 242] on input "checkbox" at bounding box center [243, 248] width 12 height 12
checkbox input "true"
click at [324, 240] on input "number" at bounding box center [330, 241] width 24 height 11
paste input "135"
type input "135"
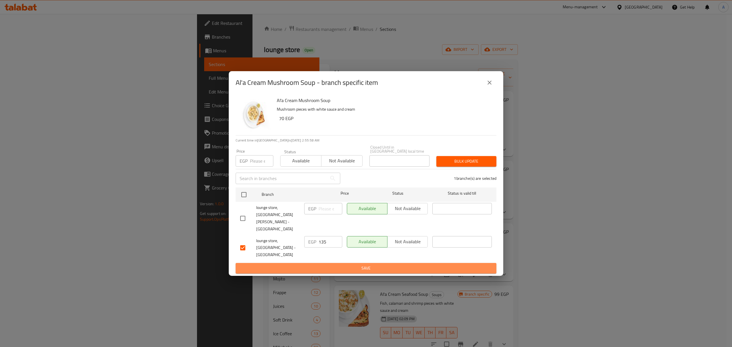
click at [327, 265] on span "Save" at bounding box center [365, 268] width 251 height 7
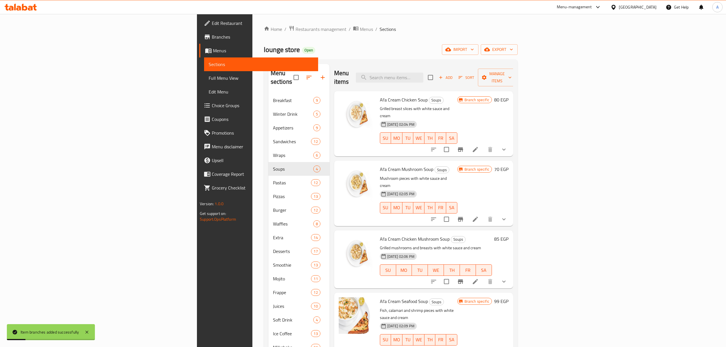
click at [464, 216] on icon "Branch-specific-item" at bounding box center [460, 219] width 7 height 7
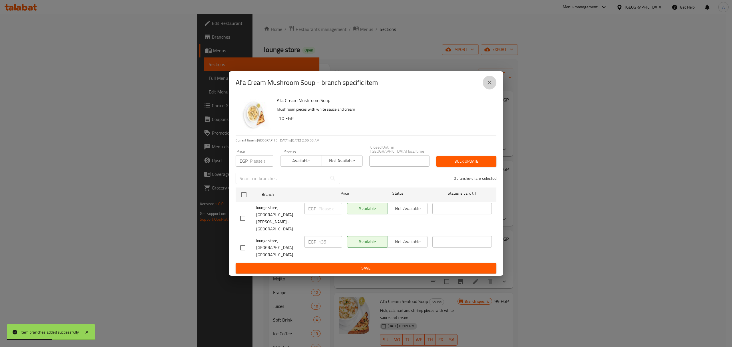
click at [490, 85] on icon "close" at bounding box center [489, 83] width 4 height 4
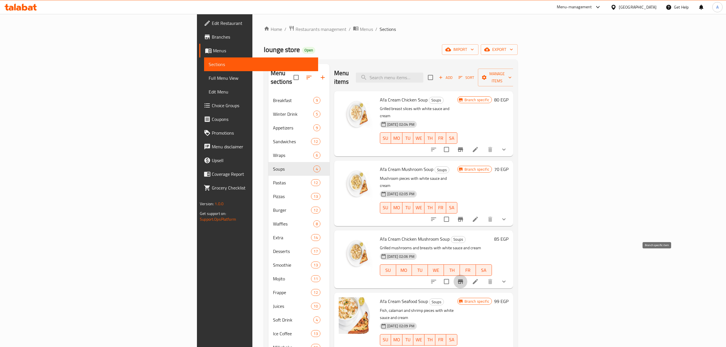
click at [464, 278] on icon "Branch-specific-item" at bounding box center [460, 281] width 7 height 7
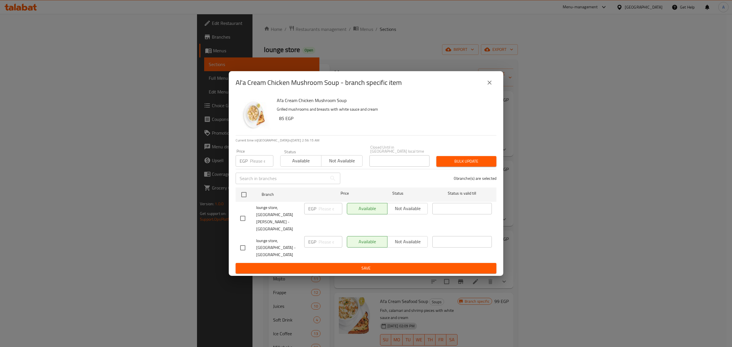
click at [247, 242] on input "checkbox" at bounding box center [243, 248] width 12 height 12
checkbox input "true"
click at [324, 236] on input "number" at bounding box center [330, 241] width 24 height 11
paste input "155"
type input "155"
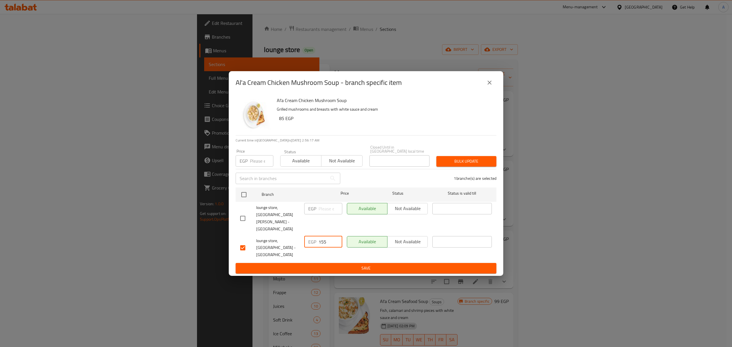
click at [341, 263] on button "Save" at bounding box center [365, 268] width 261 height 11
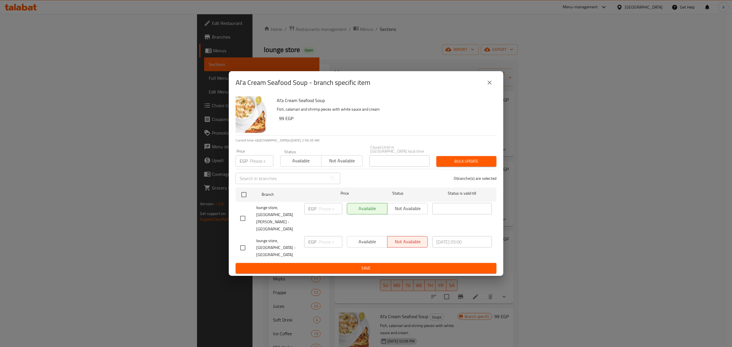
click at [250, 242] on div at bounding box center [248, 248] width 16 height 12
click at [245, 242] on input "checkbox" at bounding box center [243, 248] width 12 height 12
checkbox input "true"
click at [328, 236] on input "number" at bounding box center [330, 241] width 24 height 11
paste input "189"
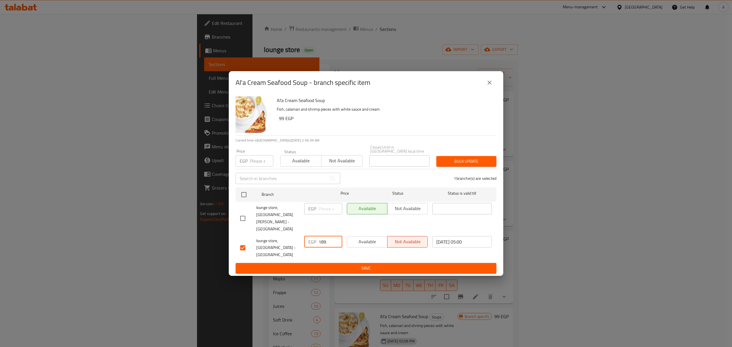
type input "189"
click at [340, 265] on span "Save" at bounding box center [365, 268] width 251 height 7
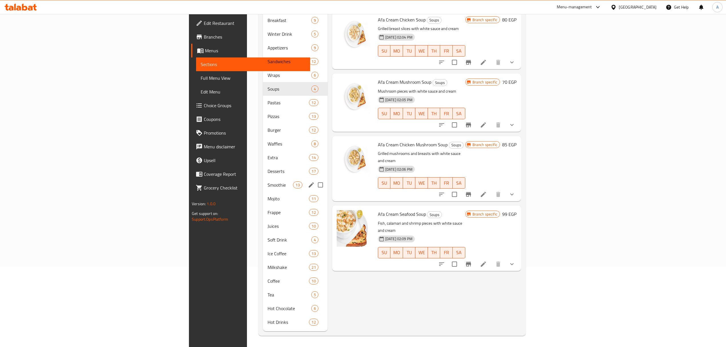
scroll to position [80, 0]
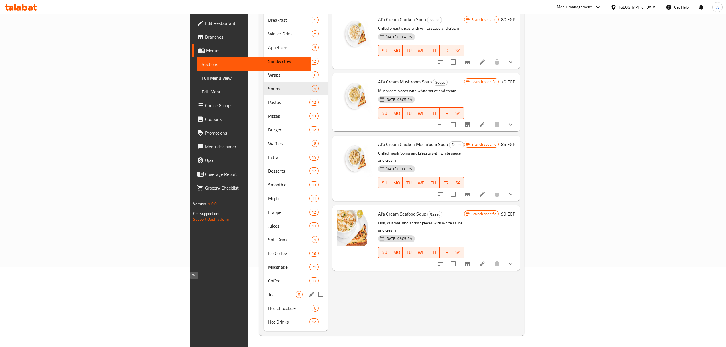
click at [268, 291] on span "Tea" at bounding box center [281, 294] width 27 height 7
